Goal: Navigation & Orientation: Find specific page/section

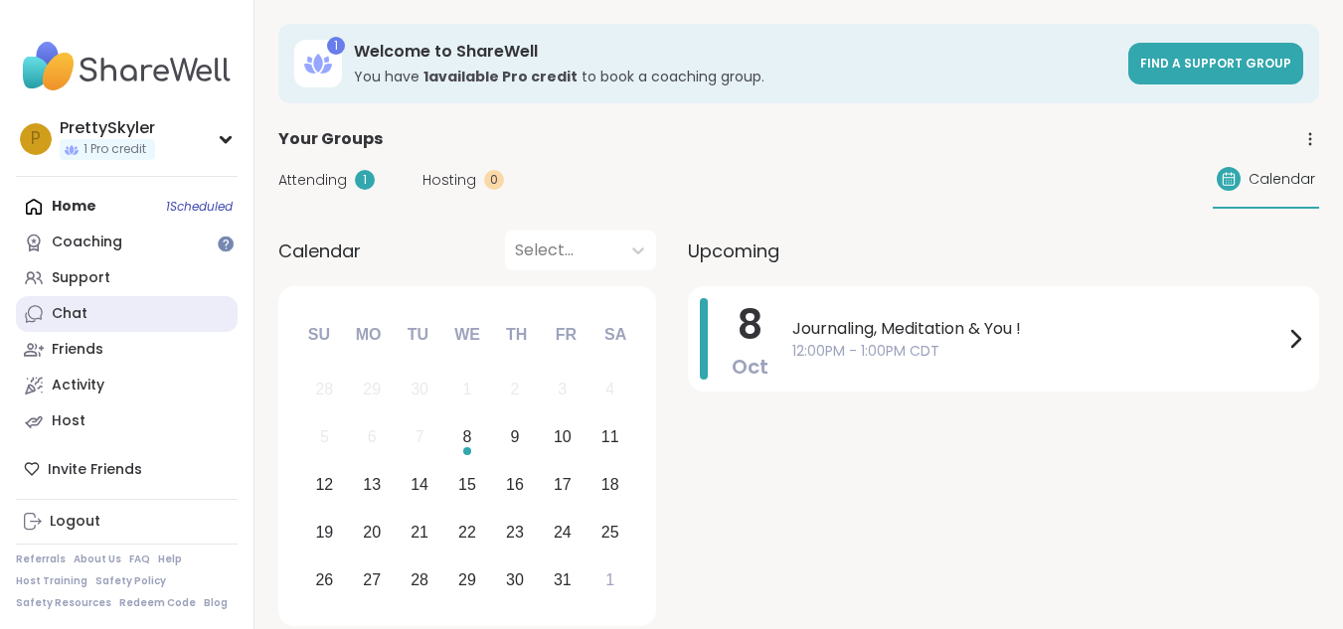
click at [167, 331] on link "Chat" at bounding box center [127, 314] width 222 height 36
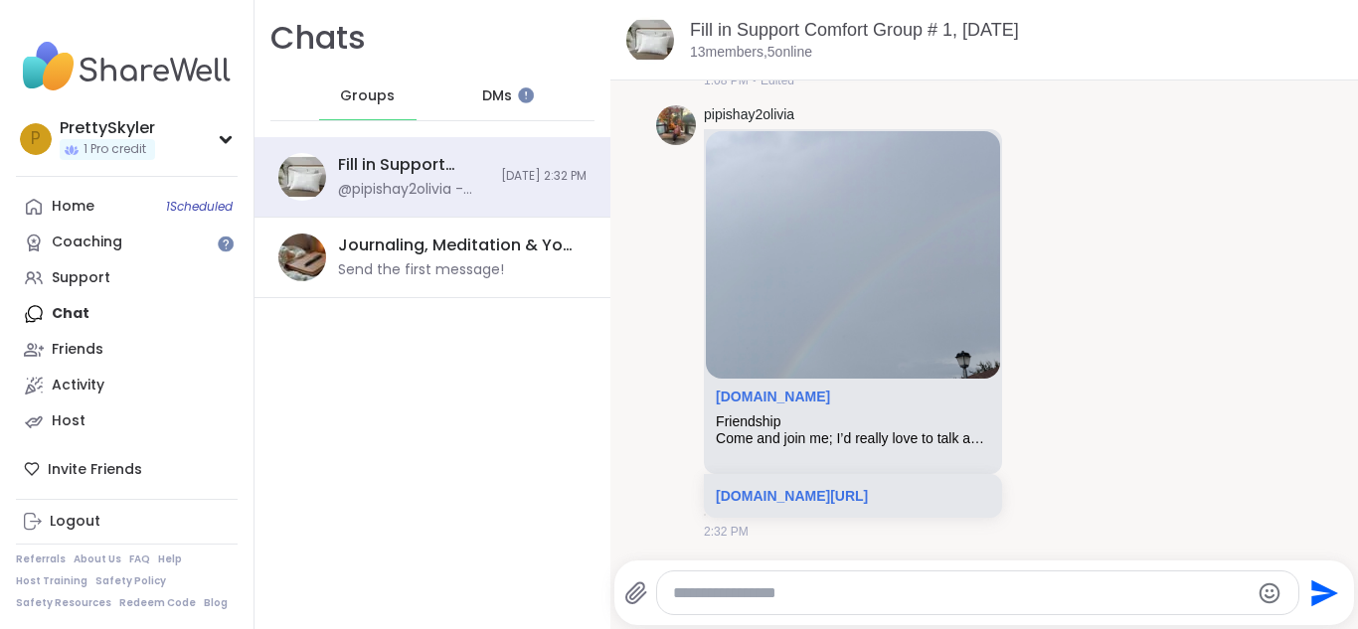
click at [490, 84] on div "DMs" at bounding box center [497, 97] width 97 height 48
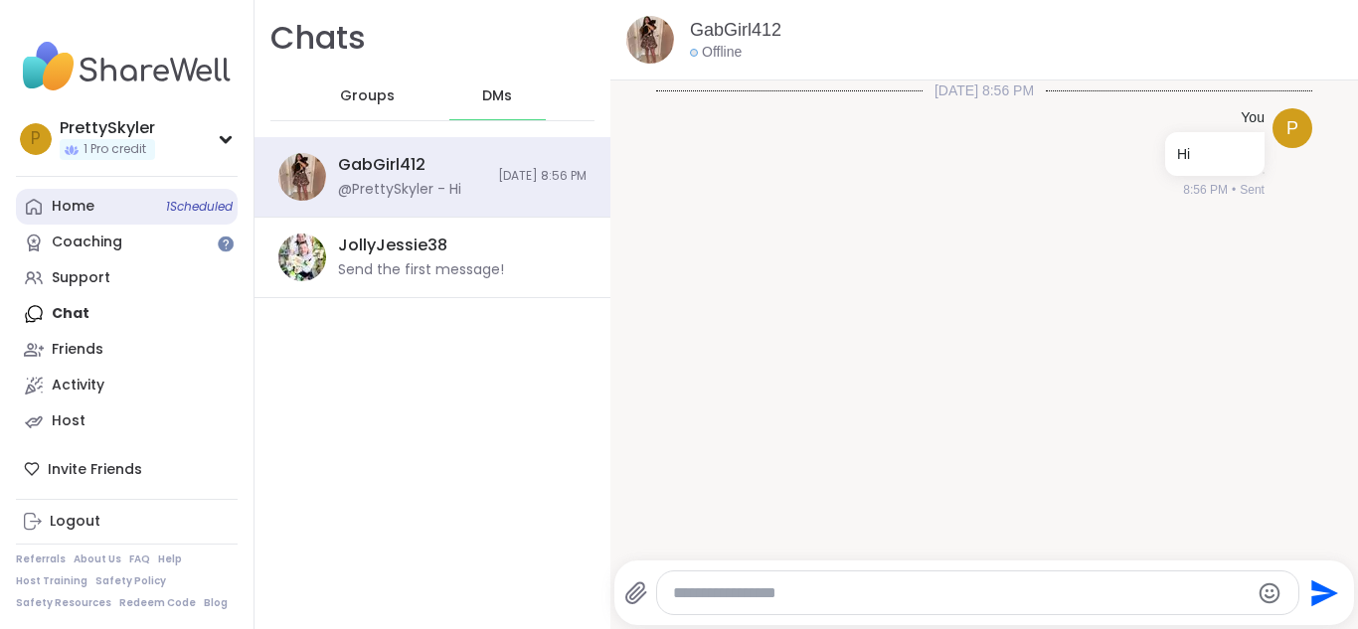
click at [190, 200] on span "1 Scheduled" at bounding box center [199, 207] width 67 height 16
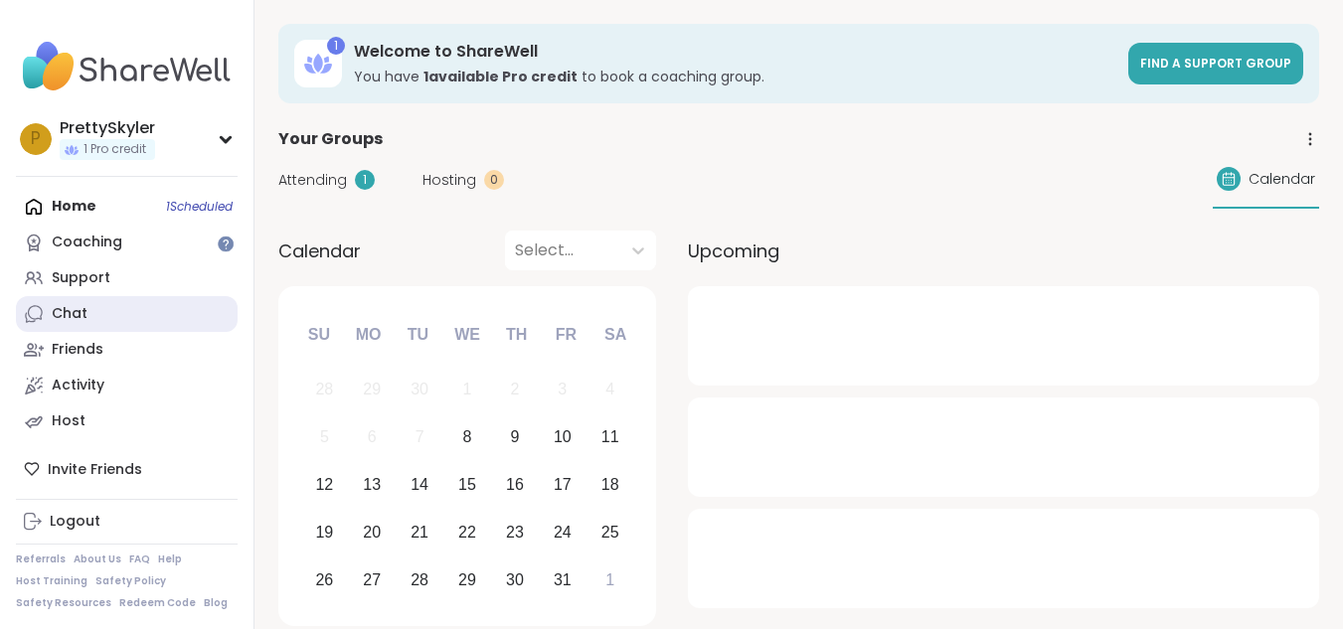
click at [151, 316] on link "Chat" at bounding box center [127, 314] width 222 height 36
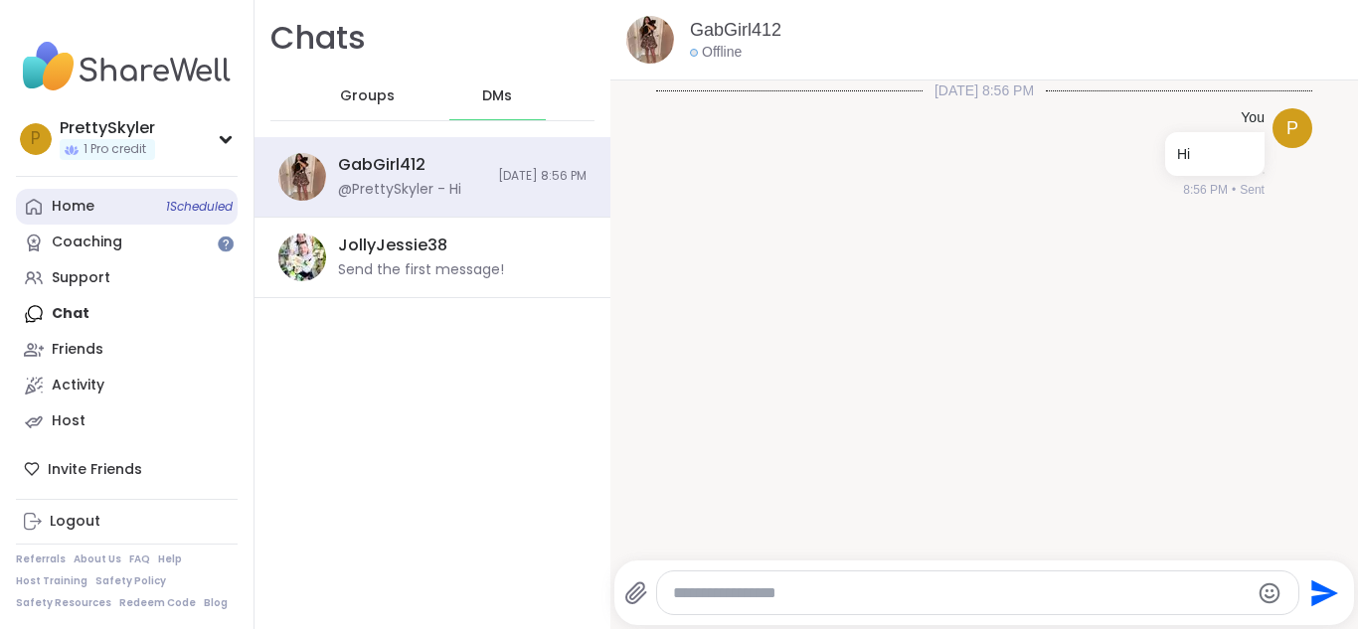
click at [118, 191] on link "Home 1 Scheduled" at bounding box center [127, 207] width 222 height 36
